Goal: Information Seeking & Learning: Learn about a topic

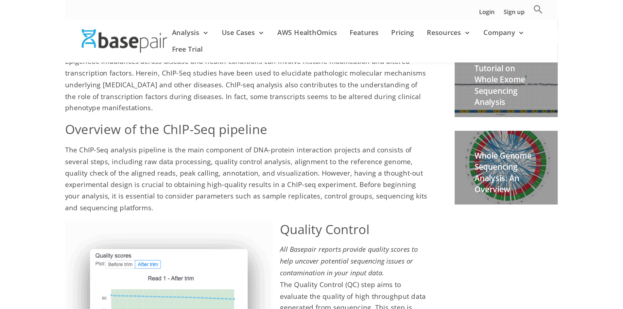
scroll to position [314, 0]
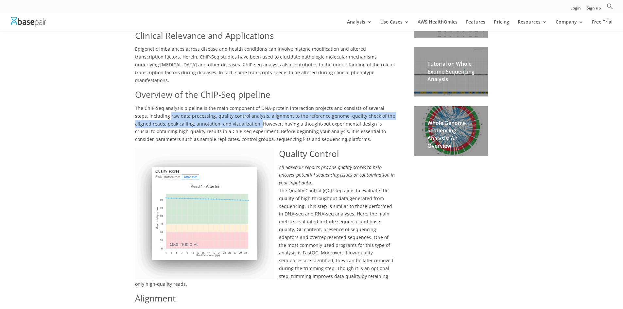
drag, startPoint x: 155, startPoint y: 101, endPoint x: 241, endPoint y: 109, distance: 85.8
click at [241, 109] on span "The ChIP-Seq analysis pipeline is the main component of DNA-protein interaction…" at bounding box center [265, 123] width 260 height 37
copy span "raw data processing, quality control analysis, alignment to the reference genom…"
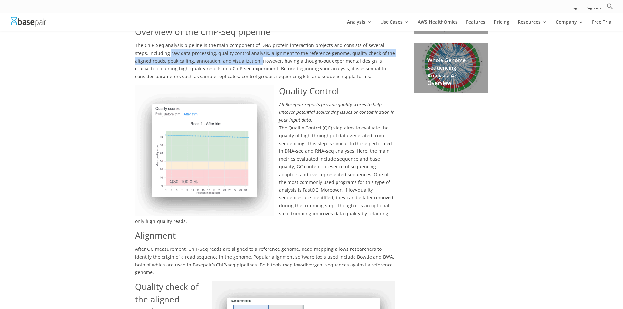
scroll to position [379, 0]
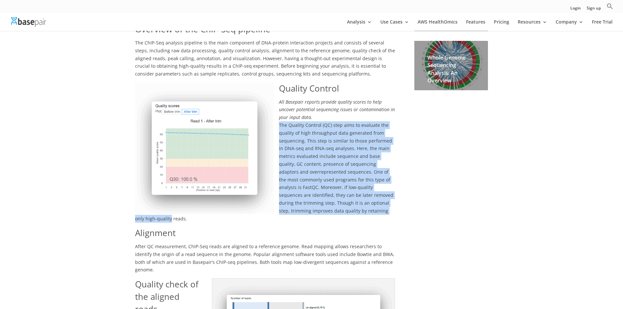
drag, startPoint x: 279, startPoint y: 109, endPoint x: 399, endPoint y: 196, distance: 148.1
copy span "The Quality Control (QC) step aims to evaluate the quality of high throughput d…"
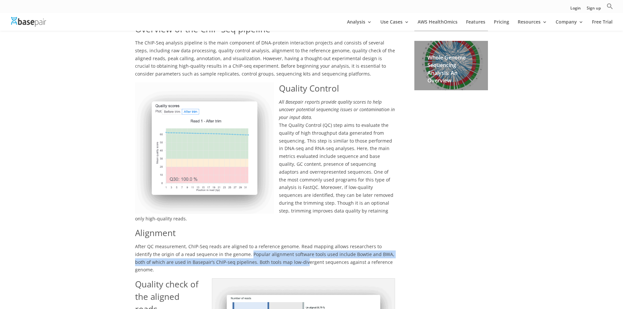
drag, startPoint x: 232, startPoint y: 239, endPoint x: 287, endPoint y: 248, distance: 55.0
click at [287, 248] on span "After QC measurement, ChIP-Seq reads are aligned to a reference genome. Read ma…" at bounding box center [264, 257] width 259 height 29
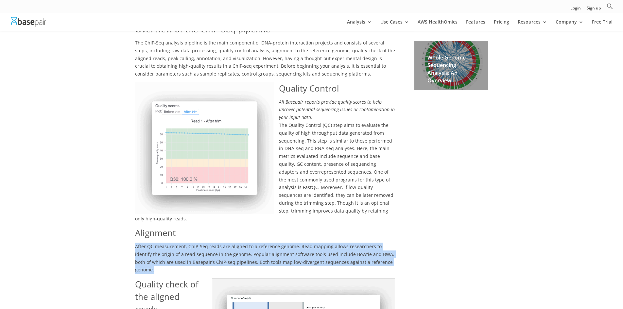
drag, startPoint x: 135, startPoint y: 229, endPoint x: 393, endPoint y: 247, distance: 258.2
click at [393, 247] on p "After QC measurement, ChIP-Seq reads are aligned to a reference genome. Read ma…" at bounding box center [265, 261] width 260 height 36
copy span "After QC measurement, ChIP-Seq reads are aligned to a reference genome. Read ma…"
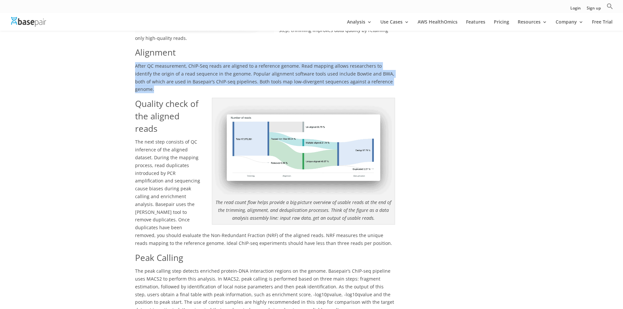
scroll to position [575, 0]
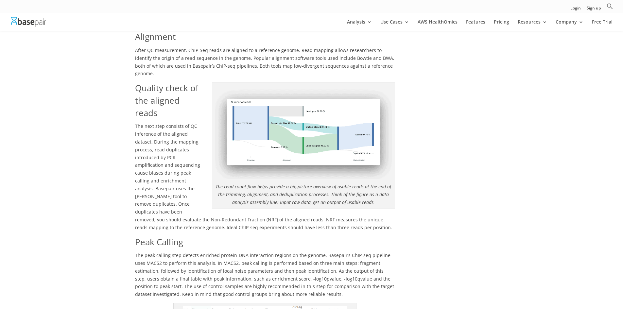
click at [176, 91] on h2 "Quality check of the aligned reads" at bounding box center [265, 102] width 260 height 40
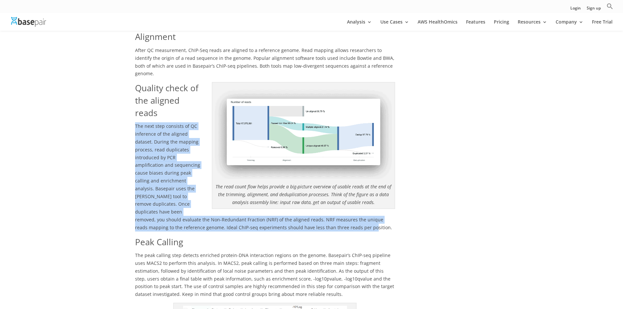
drag, startPoint x: 135, startPoint y: 102, endPoint x: 362, endPoint y: 204, distance: 248.3
click at [362, 204] on p "The next step consists of QC inference of the aligned dataset. During the mappi…" at bounding box center [265, 178] width 260 height 113
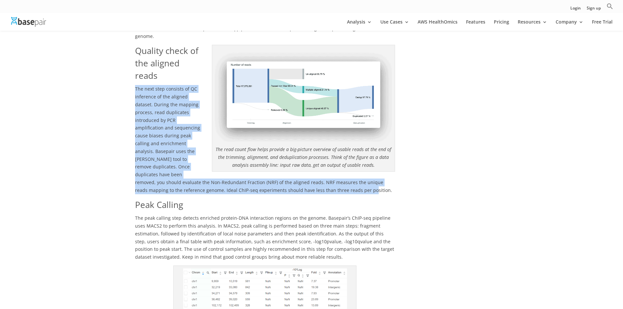
scroll to position [510, 0]
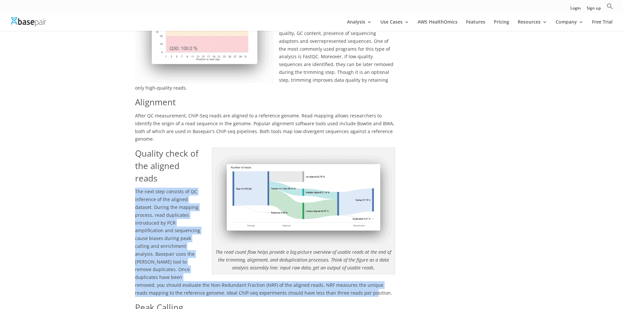
copy span "The next step consists of QC inference of the aligned dataset. During the mappi…"
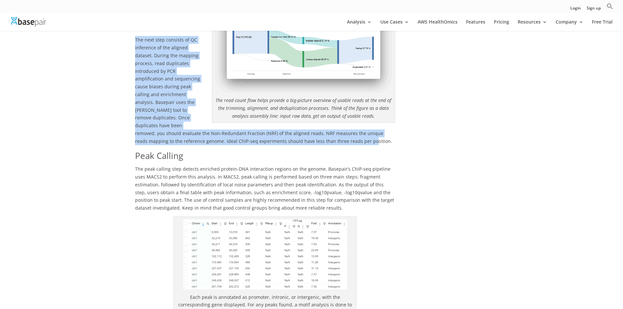
scroll to position [706, 0]
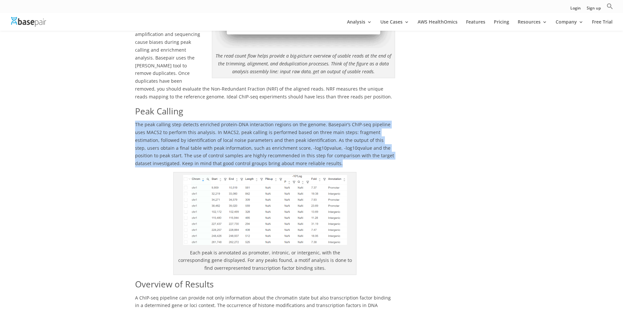
drag, startPoint x: 135, startPoint y: 102, endPoint x: 297, endPoint y: 140, distance: 165.9
click at [297, 140] on p "The peak calling step detects enriched protein-DNA interaction regions on the g…" at bounding box center [265, 146] width 260 height 51
copy span "The peak calling step detects enriched protein-DNA interaction regions on the g…"
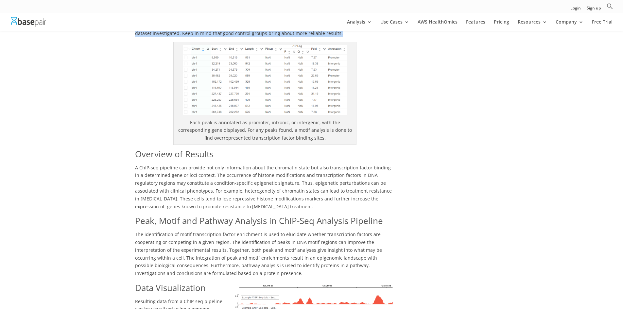
scroll to position [869, 0]
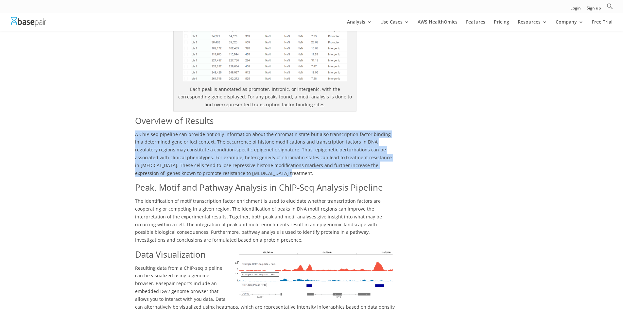
drag, startPoint x: 134, startPoint y: 110, endPoint x: 230, endPoint y: 150, distance: 103.4
copy span "A ChIP-seq pipeline can provide not only information about the chromatin state …"
drag, startPoint x: 136, startPoint y: 179, endPoint x: 249, endPoint y: 213, distance: 118.1
click at [249, 213] on p "The identification of motif transcription factor enrichment is used to elucidat…" at bounding box center [265, 222] width 260 height 51
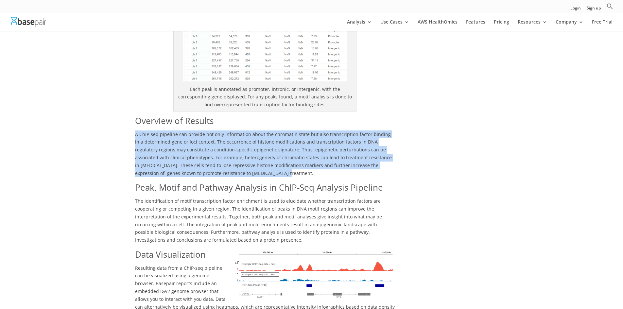
copy span "The identification of motif transcription factor enrichment is used to elucidat…"
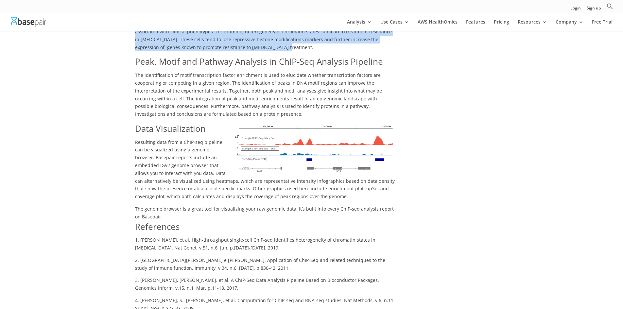
scroll to position [1000, 0]
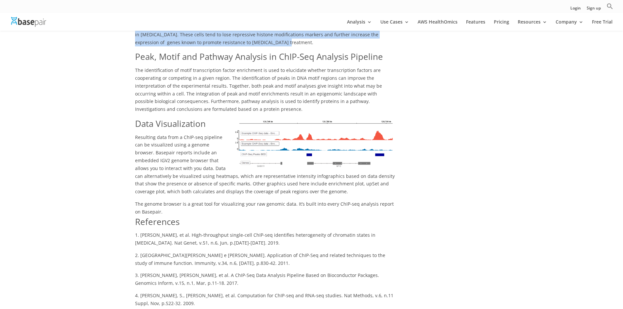
drag, startPoint x: 135, startPoint y: 113, endPoint x: 393, endPoint y: 191, distance: 269.3
copy div "Resulting data from a ChIP-seq pipeline can be visualized using a genome browse…"
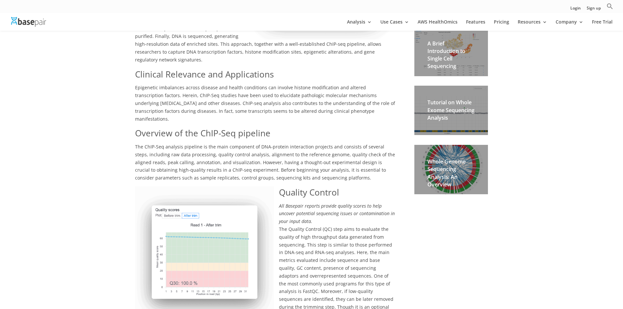
scroll to position [282, 0]
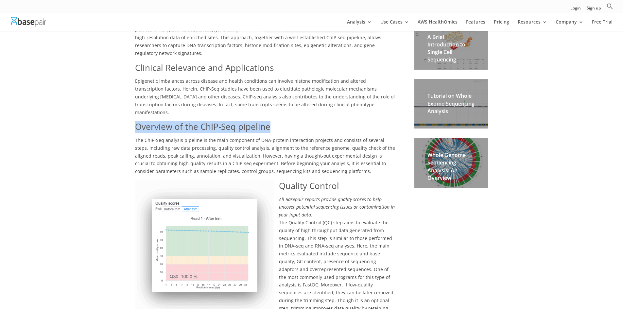
drag, startPoint x: 136, startPoint y: 112, endPoint x: 268, endPoint y: 113, distance: 131.8
click at [268, 121] on span "Overview of the ChIP-Seq pipeline" at bounding box center [202, 127] width 135 height 12
copy span "Overview of the ChIP-Seq pipeline"
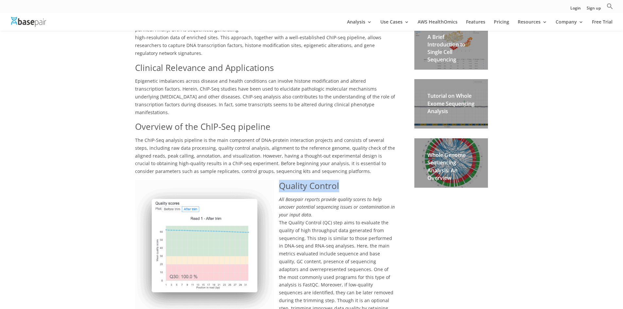
drag, startPoint x: 279, startPoint y: 170, endPoint x: 345, endPoint y: 167, distance: 66.4
click at [345, 180] on h2 "Quality Control" at bounding box center [265, 188] width 260 height 16
copy span "Quality Control"
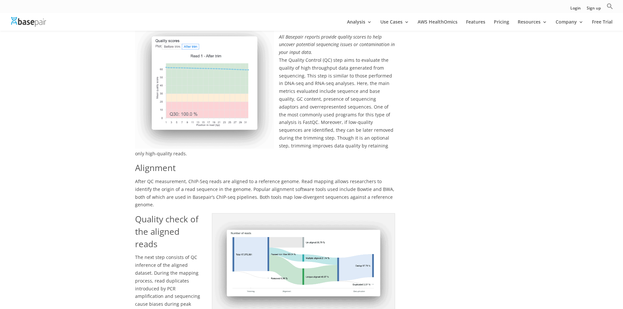
scroll to position [445, 0]
drag, startPoint x: 134, startPoint y: 152, endPoint x: 177, endPoint y: 153, distance: 42.8
click at [177, 153] on div "A brief introduction to ChIP-Seq Protein-DNA interactions are widely used to el…" at bounding box center [311, 306] width 623 height 1205
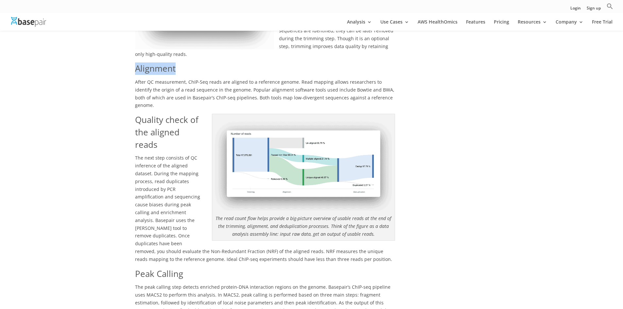
scroll to position [543, 0]
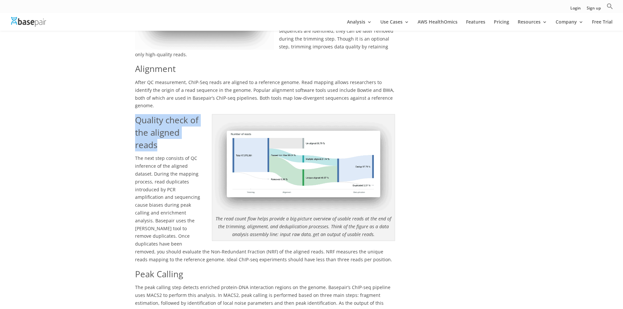
drag, startPoint x: 135, startPoint y: 97, endPoint x: 176, endPoint y: 125, distance: 49.7
click at [176, 125] on h2 "Quality check of the aligned reads" at bounding box center [265, 134] width 260 height 40
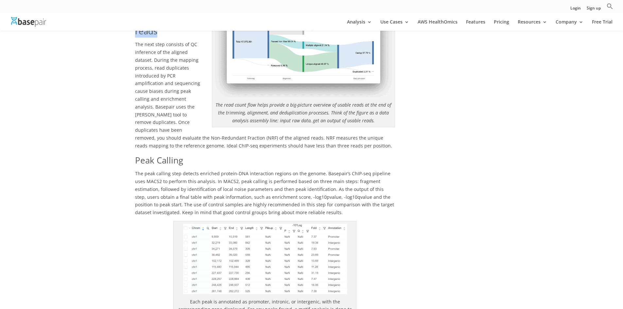
scroll to position [674, 0]
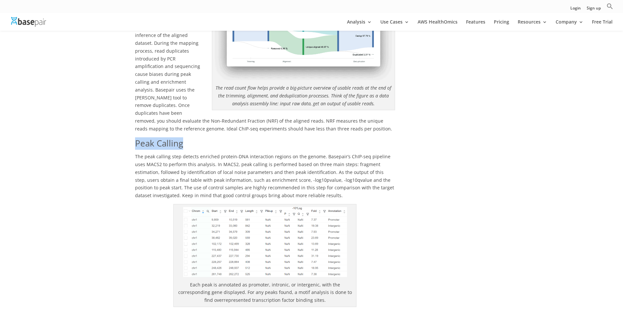
drag, startPoint x: 136, startPoint y: 120, endPoint x: 188, endPoint y: 119, distance: 51.4
click at [188, 137] on h2 "Peak Calling" at bounding box center [265, 145] width 260 height 16
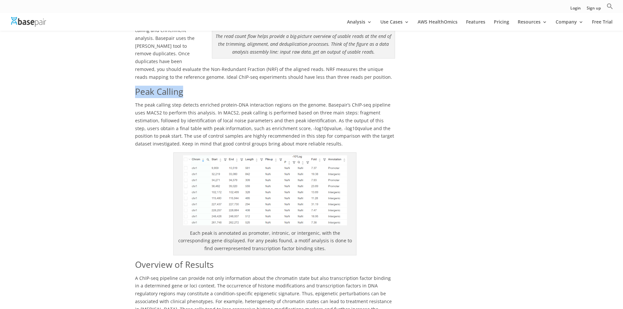
scroll to position [870, 0]
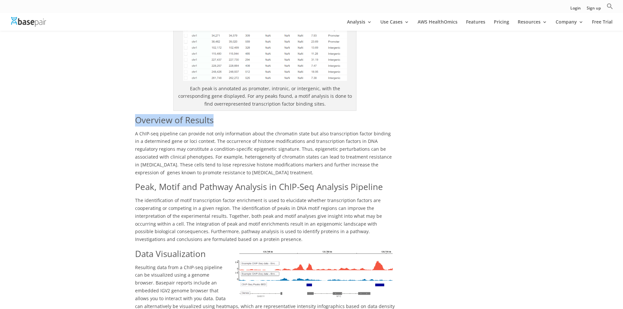
drag, startPoint x: 135, startPoint y: 95, endPoint x: 227, endPoint y: 98, distance: 91.9
click at [227, 114] on h2 "Overview of Results" at bounding box center [265, 122] width 260 height 16
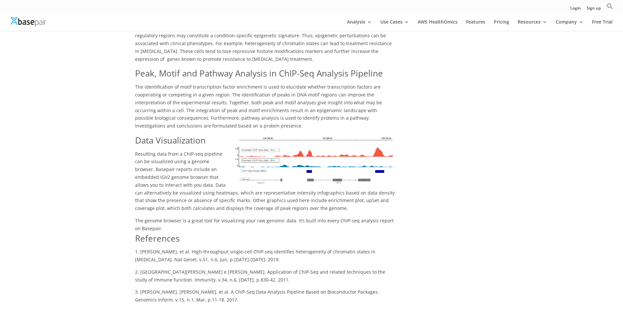
scroll to position [968, 0]
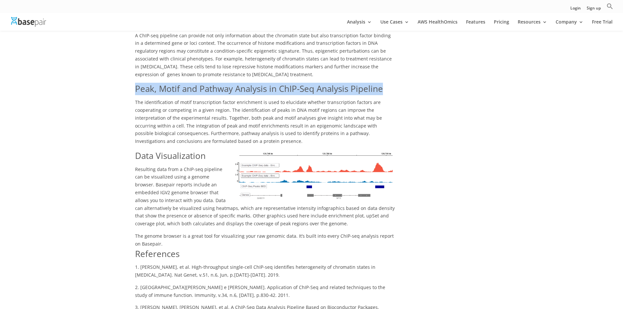
drag, startPoint x: 135, startPoint y: 65, endPoint x: 403, endPoint y: 70, distance: 268.5
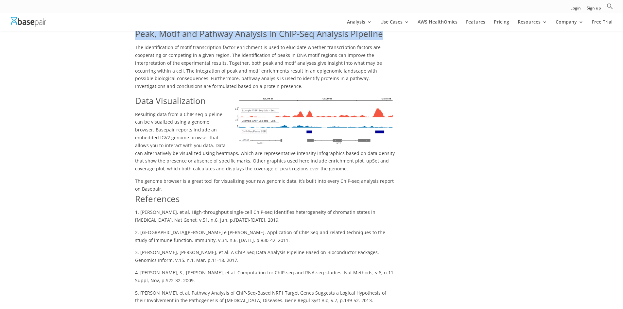
scroll to position [1001, 0]
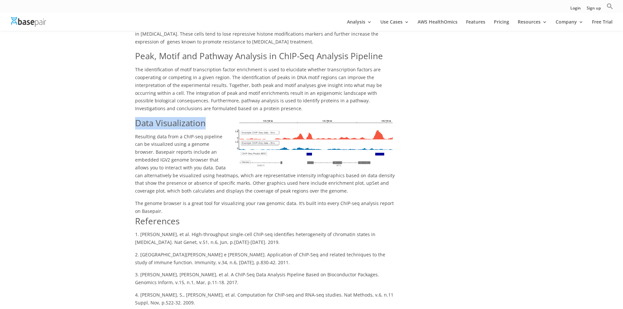
drag, startPoint x: 135, startPoint y: 99, endPoint x: 215, endPoint y: 100, distance: 80.1
click at [215, 117] on h2 "Data Visualization" at bounding box center [265, 125] width 260 height 16
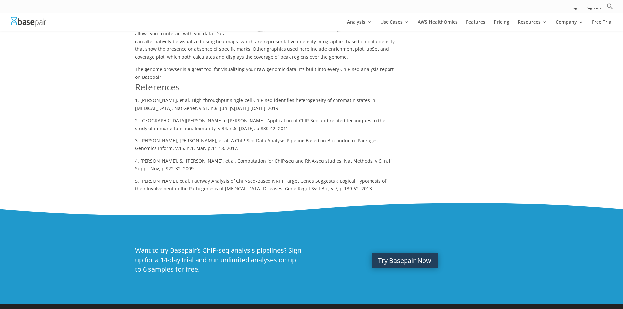
scroll to position [939, 0]
